Goal: Participate in discussion: Engage in conversation with other users on a specific topic

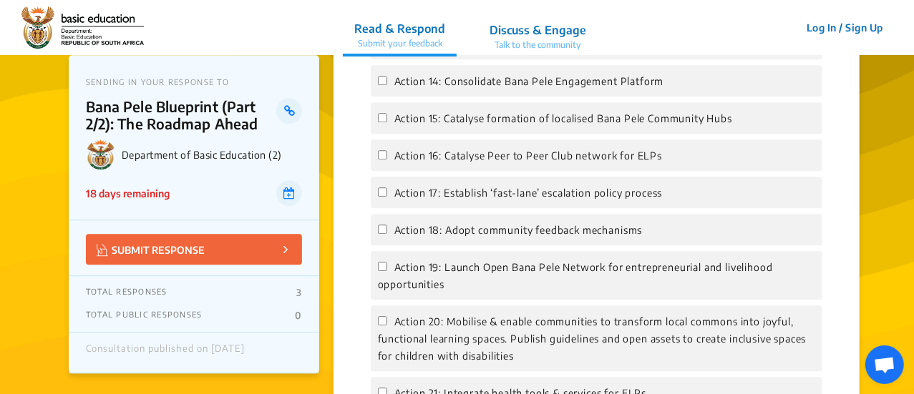
scroll to position [2004, 0]
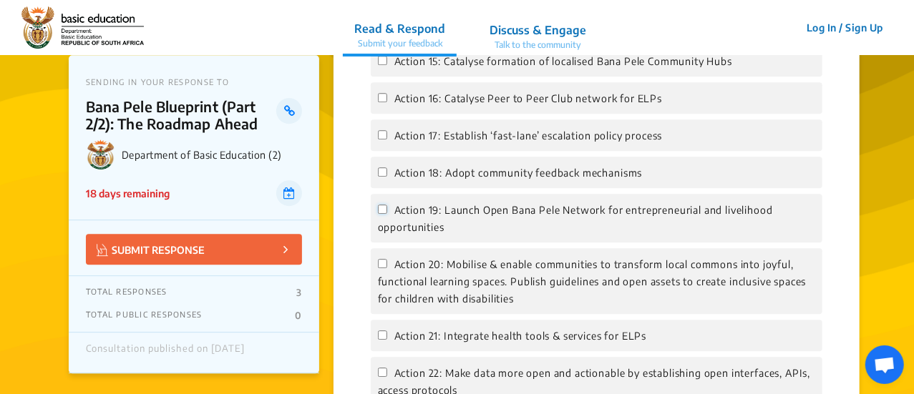
click at [381, 214] on input "Action 19: Launch Open Bana Pele Network for entrepreneurial and livelihood opp…" at bounding box center [382, 209] width 9 height 9
click at [378, 214] on input "Action 19: Launch Open Bana Pele Network for entrepreneurial and livelihood opp…" at bounding box center [382, 209] width 9 height 9
checkbox input "false"
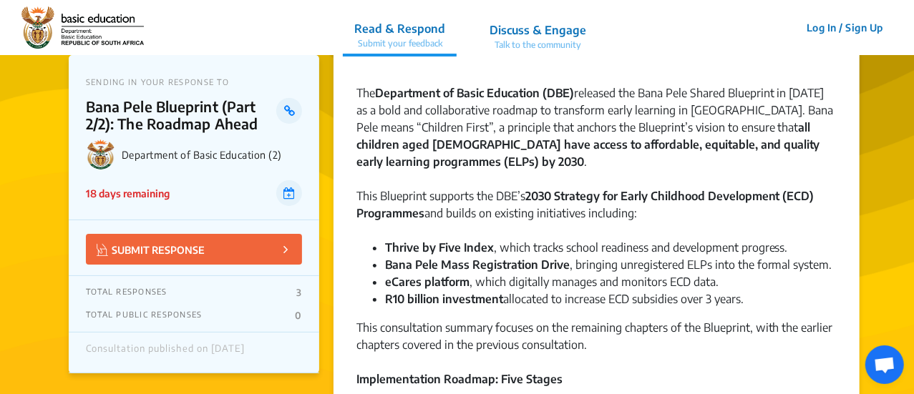
scroll to position [0, 0]
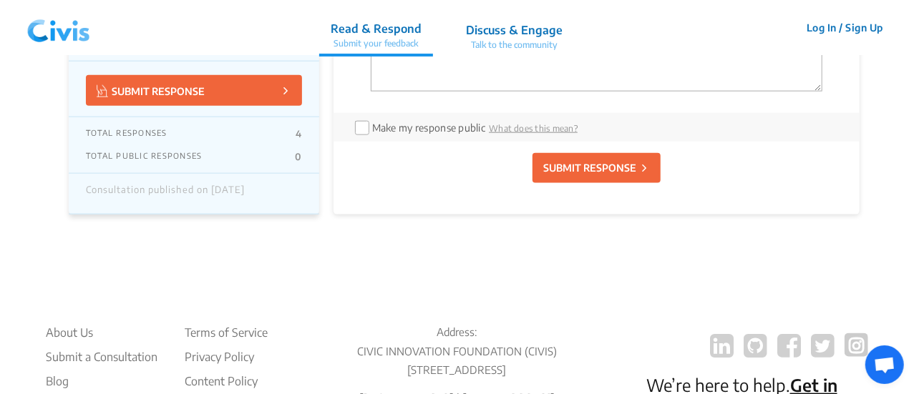
scroll to position [3368, 0]
